Goal: Communication & Community: Share content

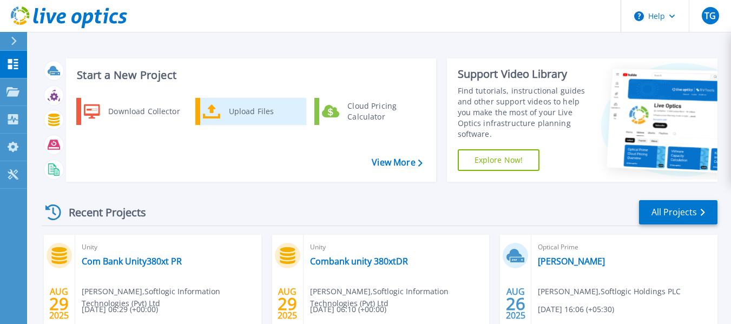
click at [241, 117] on div "Upload Files" at bounding box center [263, 112] width 80 height 22
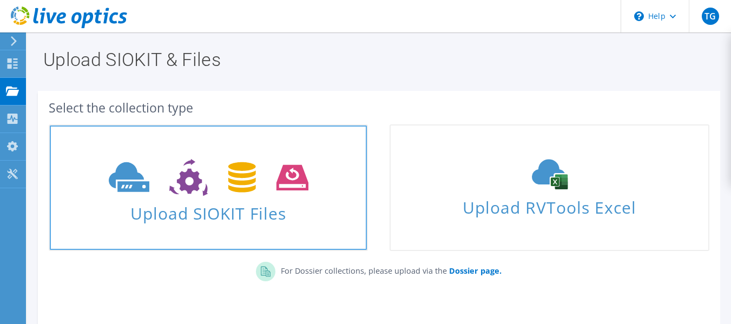
click at [181, 181] on use at bounding box center [209, 177] width 200 height 37
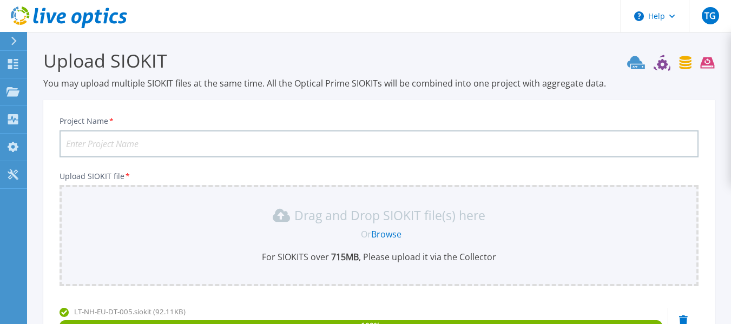
click at [103, 144] on input "Project Name *" at bounding box center [379, 143] width 639 height 27
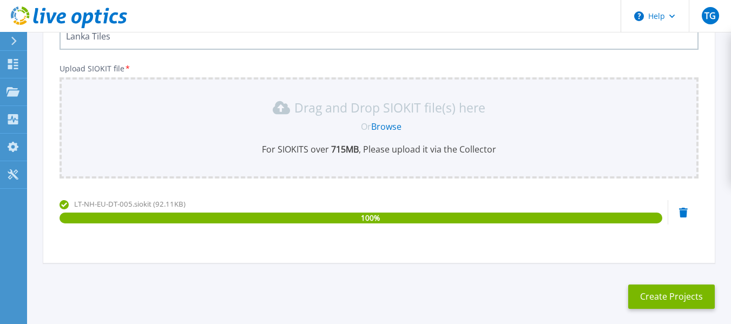
scroll to position [108, 0]
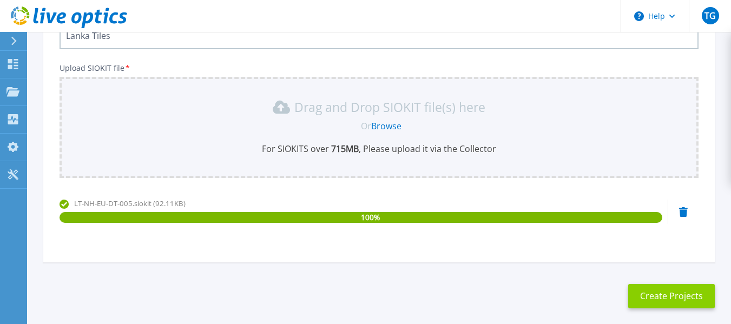
type input "Lanka Tiles"
click at [665, 301] on button "Create Projects" at bounding box center [671, 296] width 87 height 24
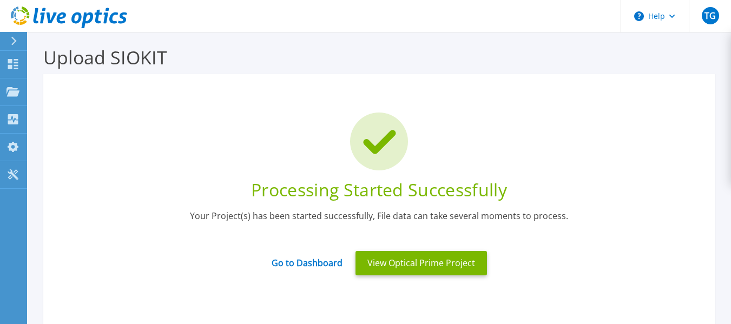
scroll to position [0, 0]
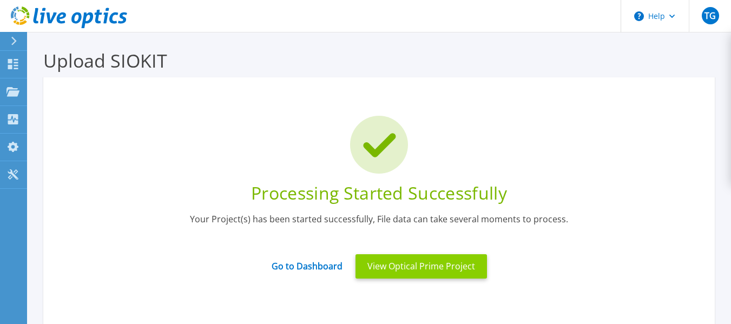
click at [427, 269] on button "View Optical Prime Project" at bounding box center [420, 266] width 131 height 24
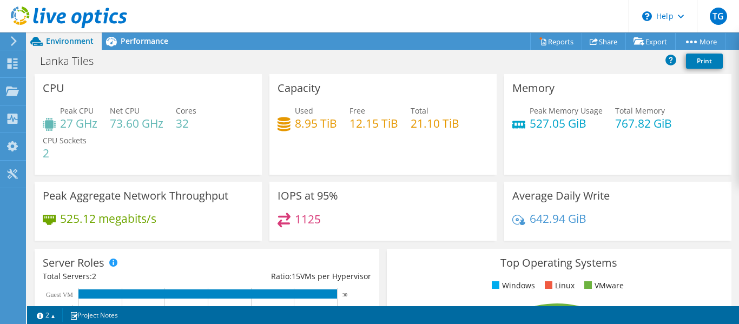
scroll to position [151, 0]
click at [135, 42] on span "Performance" at bounding box center [145, 41] width 48 height 10
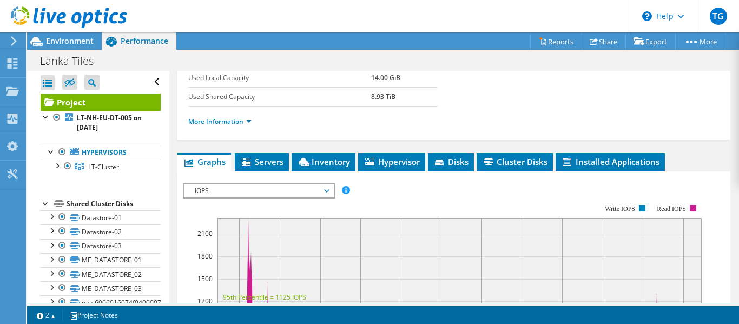
scroll to position [259, 0]
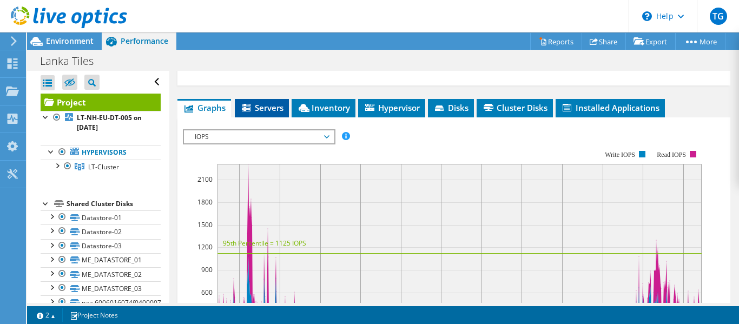
click at [271, 113] on li "Servers" at bounding box center [262, 108] width 54 height 18
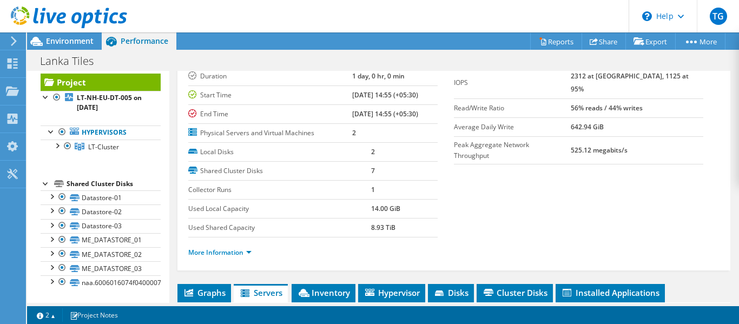
scroll to position [0, 0]
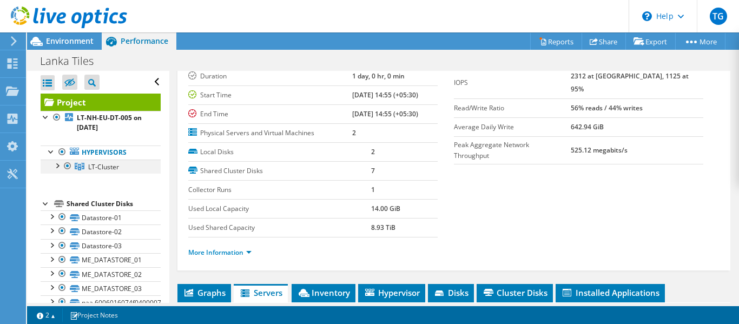
click at [57, 163] on div at bounding box center [56, 165] width 11 height 11
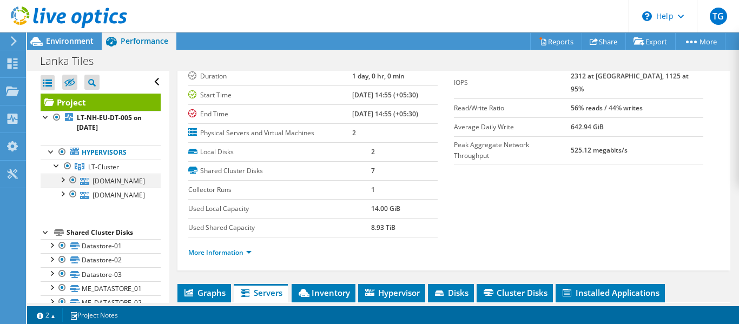
click at [64, 182] on div at bounding box center [62, 179] width 11 height 11
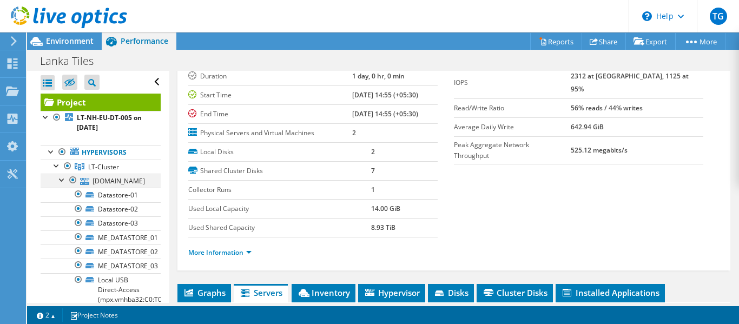
click at [64, 182] on div at bounding box center [62, 179] width 11 height 11
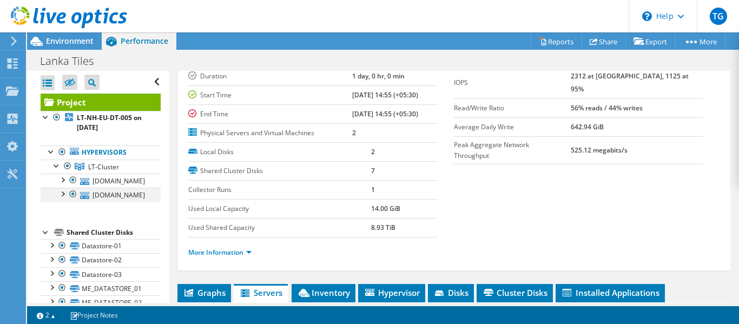
click at [62, 199] on div at bounding box center [62, 193] width 11 height 11
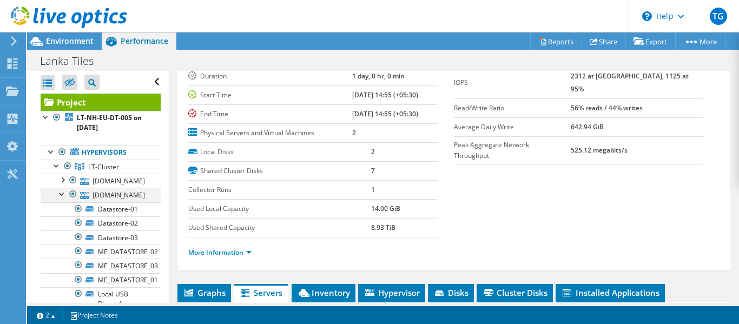
click at [62, 199] on div at bounding box center [62, 193] width 11 height 11
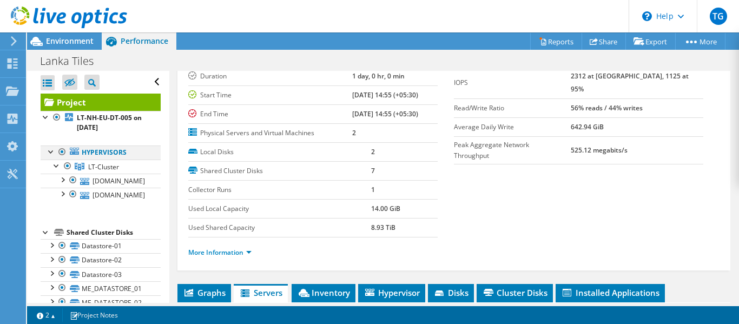
click at [51, 153] on div at bounding box center [51, 151] width 11 height 11
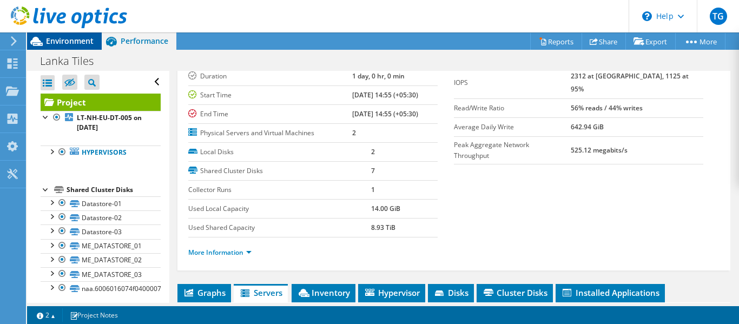
click at [82, 37] on span "Environment" at bounding box center [70, 41] width 48 height 10
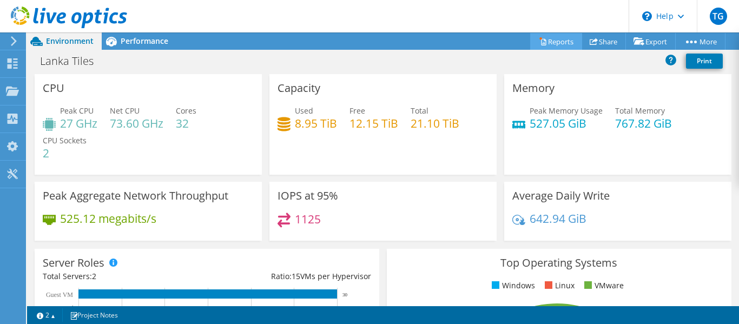
click at [540, 42] on link "Reports" at bounding box center [556, 41] width 52 height 17
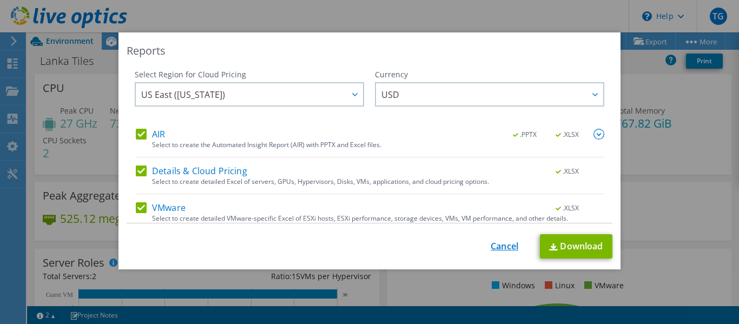
click at [504, 246] on link "Cancel" at bounding box center [505, 246] width 28 height 10
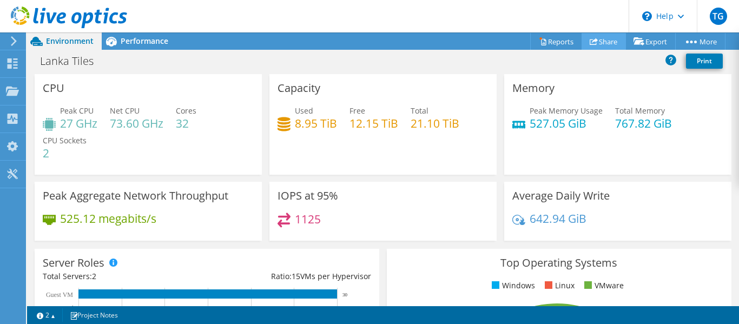
click at [598, 43] on link "Share" at bounding box center [604, 41] width 44 height 17
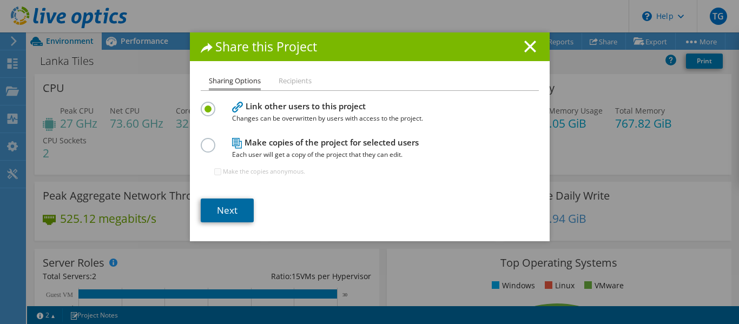
click at [240, 203] on link "Next" at bounding box center [227, 211] width 53 height 24
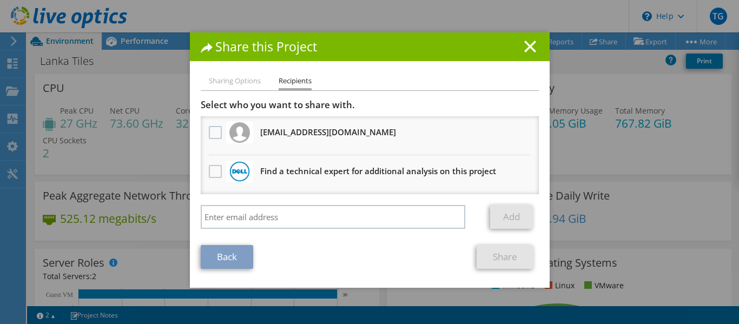
click at [327, 140] on h3 "chathuranga.mahesh@softlogic.lk Will receive an anonymous copy" at bounding box center [328, 131] width 136 height 17
click at [214, 133] on label at bounding box center [217, 132] width 16 height 13
click at [0, 0] on input "checkbox" at bounding box center [0, 0] width 0 height 0
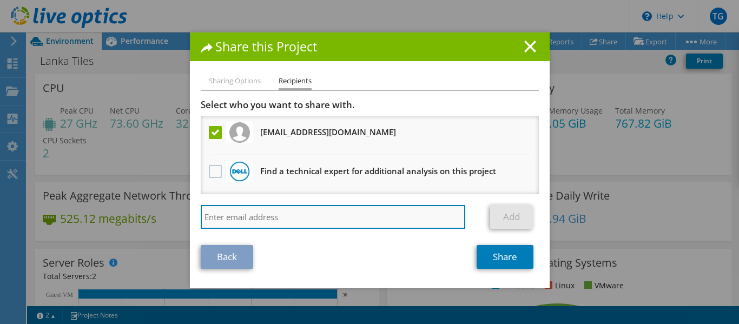
click at [267, 220] on input "search" at bounding box center [333, 217] width 265 height 24
click at [272, 217] on input "search" at bounding box center [333, 217] width 265 height 24
paste input "deshan.walataraarachchi@softlogic.lk"
type input "deshan.walataraarachchi@softlogic.lk"
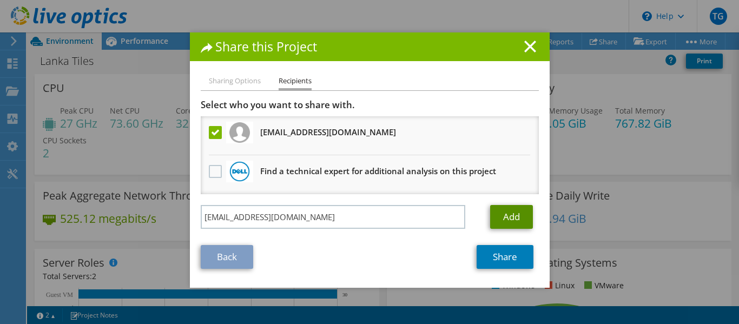
click at [499, 215] on link "Add" at bounding box center [511, 217] width 43 height 24
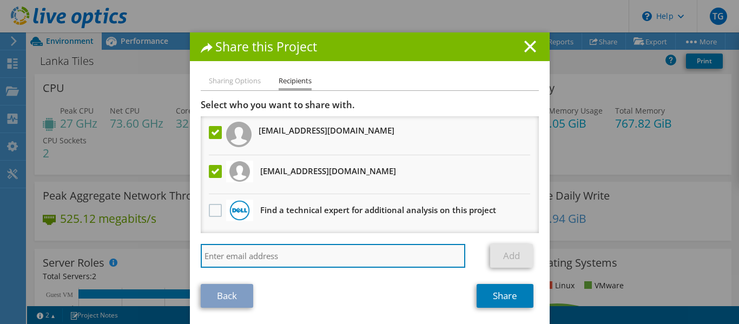
click at [276, 251] on input "search" at bounding box center [333, 256] width 265 height 24
paste input "eranga.dilshan@softlogic.lk"
type input "eranga.dilshan@softlogic.lk"
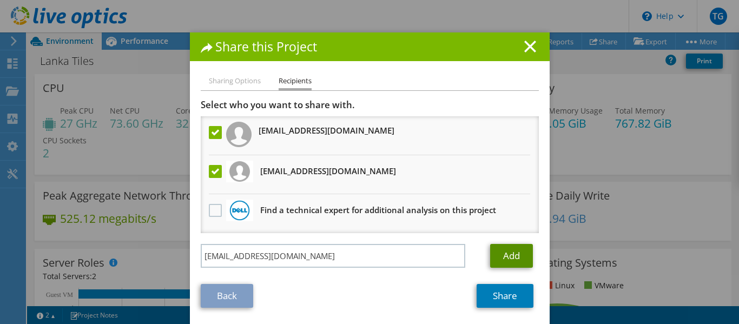
click at [503, 251] on link "Add" at bounding box center [511, 256] width 43 height 24
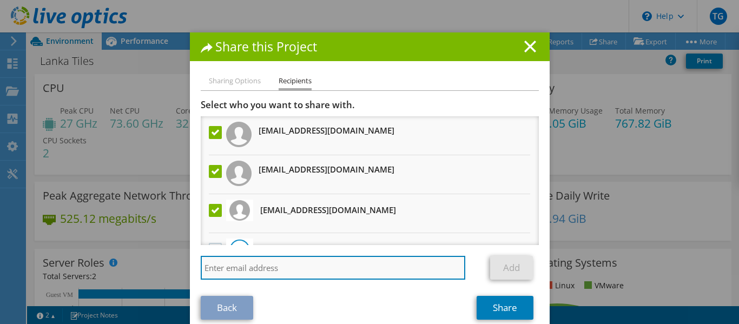
click at [292, 262] on input "search" at bounding box center [333, 268] width 265 height 24
type input "ravindraj@softlogic.lk"
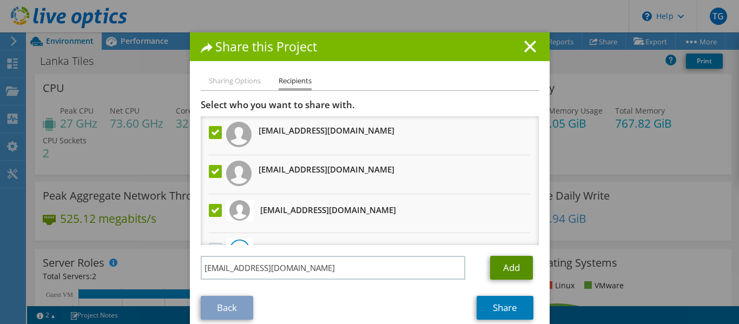
click at [513, 268] on link "Add" at bounding box center [511, 268] width 43 height 24
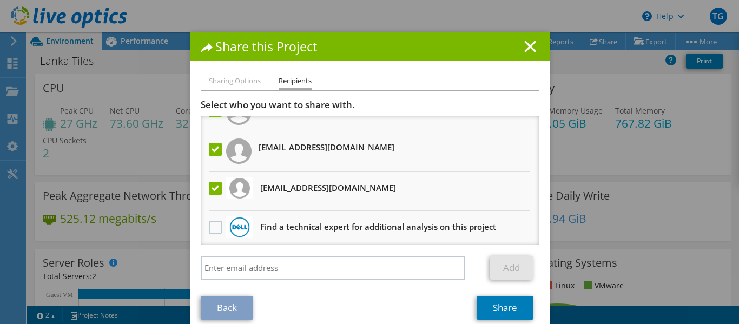
scroll to position [66, 0]
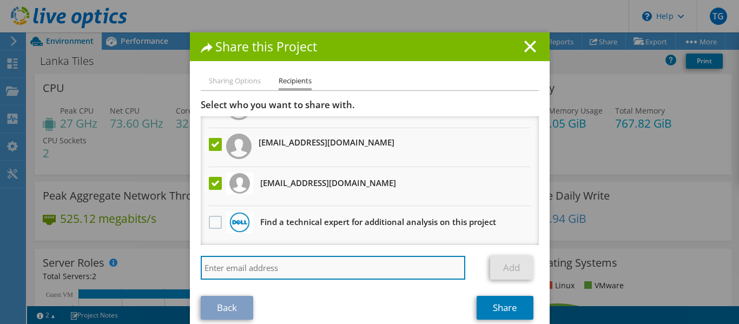
click at [339, 266] on input "search" at bounding box center [333, 268] width 265 height 24
paste input "knuwan@softlogic.lk"
type input "knuwan@softlogic.lk"
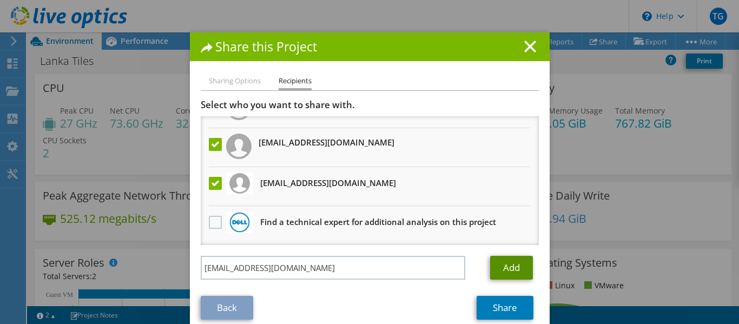
click at [517, 268] on link "Add" at bounding box center [511, 268] width 43 height 24
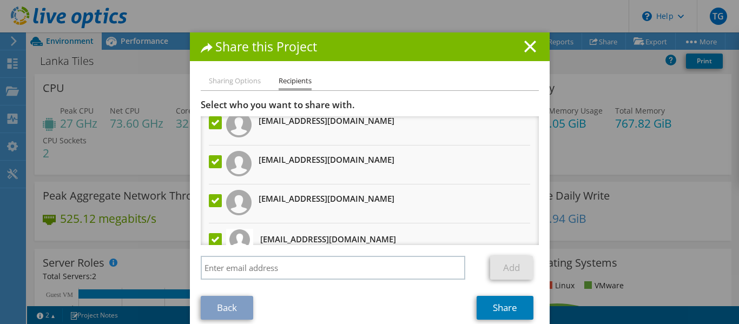
scroll to position [105, 0]
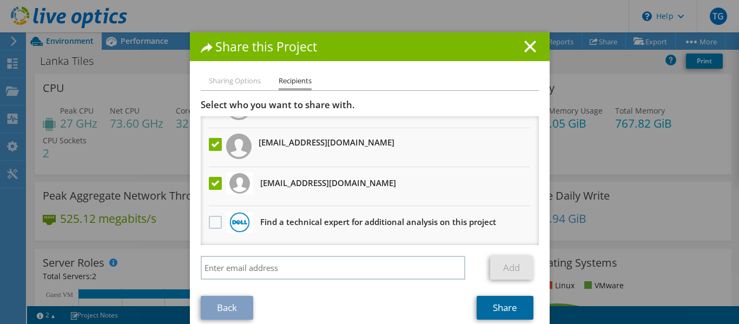
click at [499, 297] on link "Share" at bounding box center [505, 308] width 57 height 24
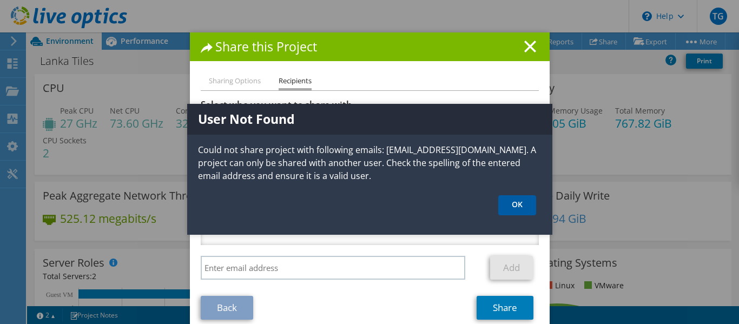
click at [516, 202] on link "OK" at bounding box center [517, 205] width 38 height 20
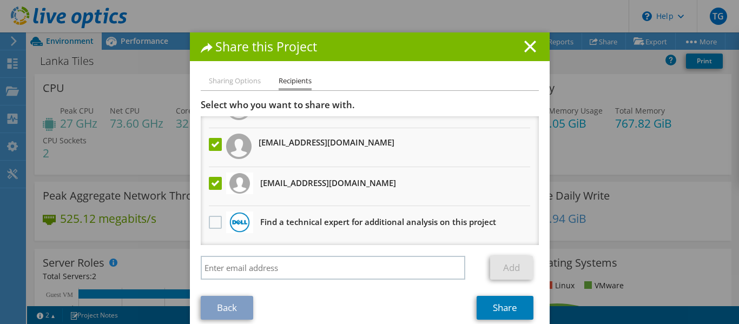
scroll to position [51, 0]
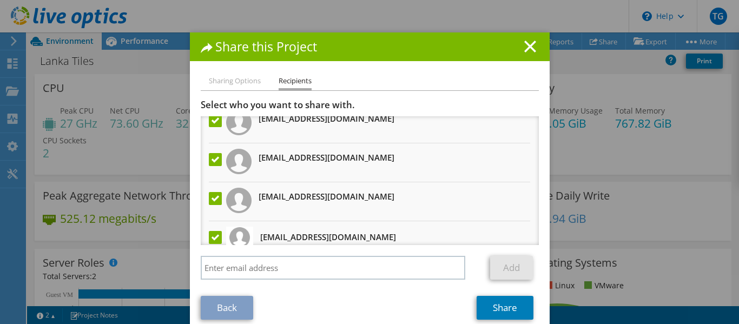
click at [407, 196] on li "deshan.walataraarachchi@softlogic.lk" at bounding box center [370, 201] width 338 height 39
click at [213, 200] on label at bounding box center [217, 198] width 16 height 13
click at [0, 0] on input "checkbox" at bounding box center [0, 0] width 0 height 0
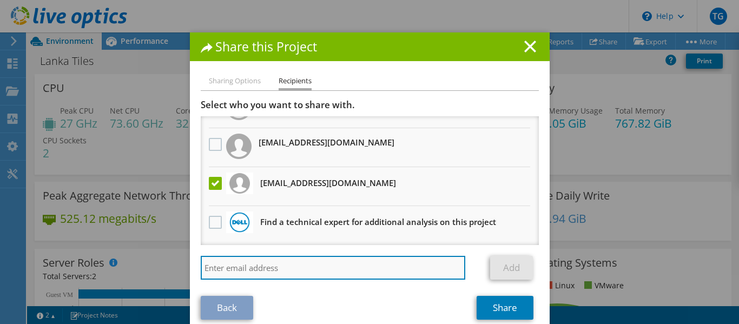
click at [263, 266] on input "search" at bounding box center [333, 268] width 265 height 24
paste input "deshan.walataraarachchi@softlogic.lk"
click at [201, 265] on input "deshan.walataraarachchi@softlogic.lk" at bounding box center [333, 268] width 265 height 24
type input "deshan.walataraarachchi@softlogic.lk"
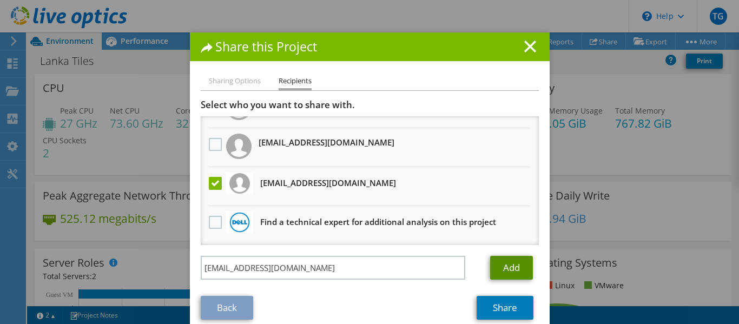
click at [498, 267] on link "Add" at bounding box center [511, 268] width 43 height 24
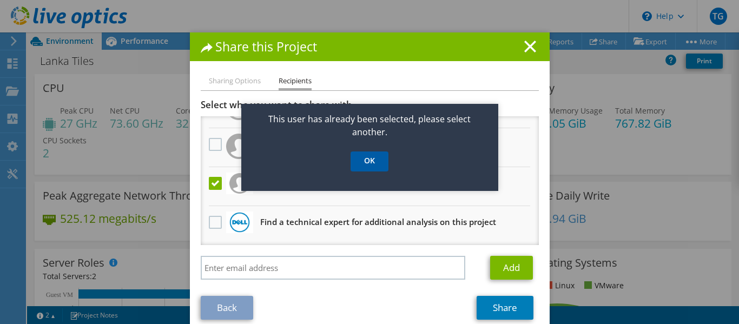
click at [372, 162] on link "OK" at bounding box center [370, 161] width 38 height 20
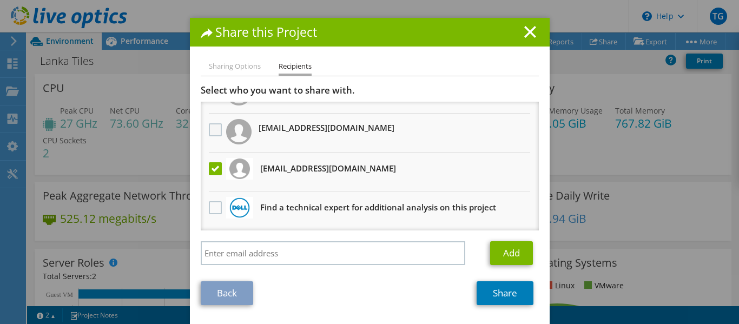
click at [214, 131] on label at bounding box center [217, 129] width 16 height 13
click at [0, 0] on input "checkbox" at bounding box center [0, 0] width 0 height 0
click at [511, 259] on link "Add" at bounding box center [511, 253] width 43 height 24
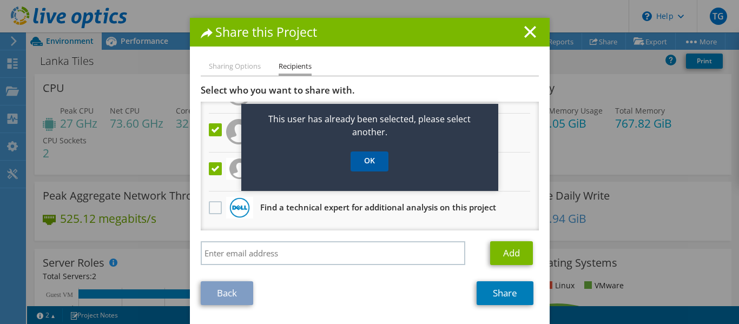
click at [357, 169] on link "OK" at bounding box center [370, 161] width 38 height 20
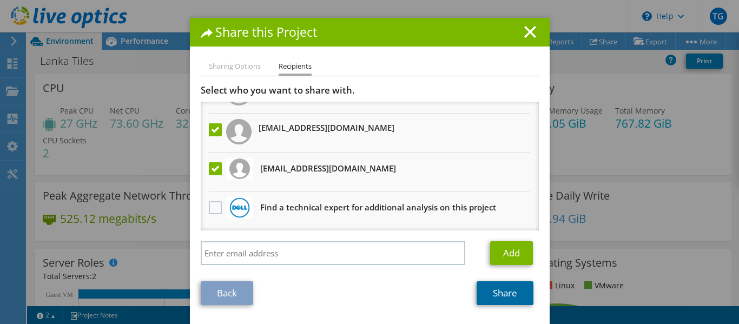
click at [515, 299] on link "Share" at bounding box center [505, 293] width 57 height 24
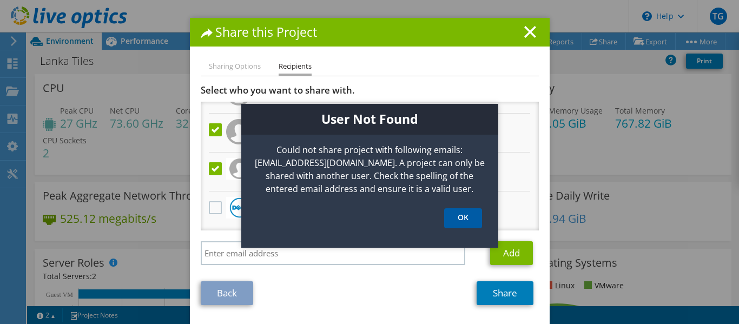
click at [462, 222] on link "OK" at bounding box center [463, 218] width 38 height 20
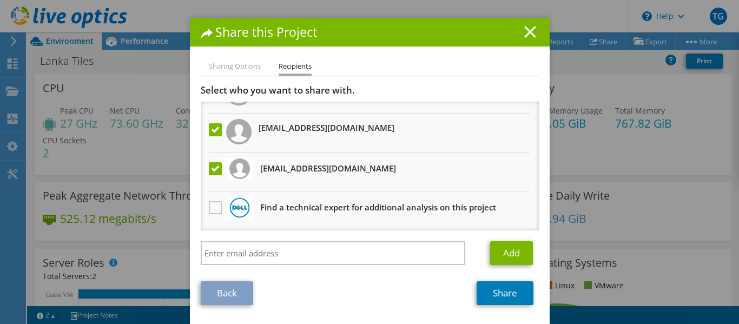
click at [530, 34] on icon at bounding box center [530, 32] width 12 height 12
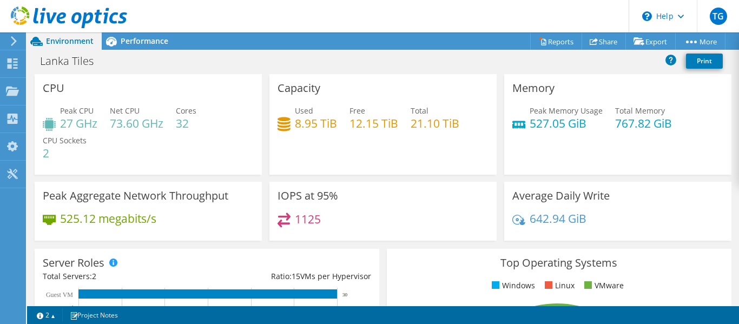
scroll to position [0, 0]
click at [721, 16] on span "TG" at bounding box center [718, 16] width 17 height 17
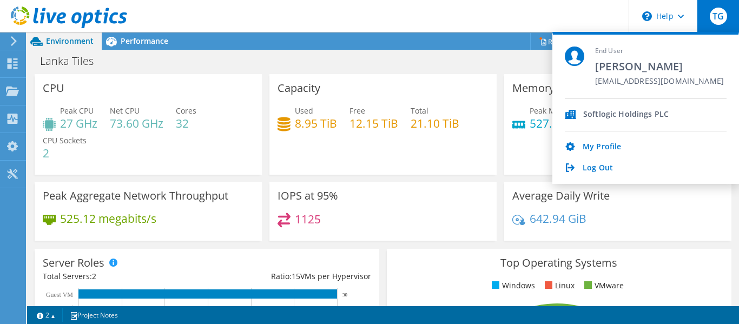
click at [263, 10] on header "TG End User Thilina Gunawardana thilina.gunawardana@softlogic.lk Softlogic Hold…" at bounding box center [369, 16] width 739 height 32
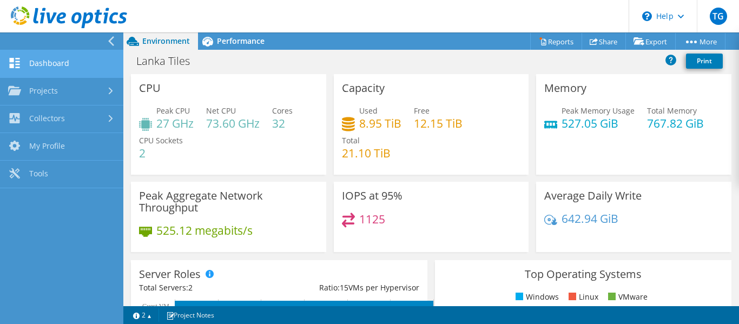
click at [52, 58] on link "Dashboard" at bounding box center [61, 64] width 123 height 28
